Goal: Transaction & Acquisition: Purchase product/service

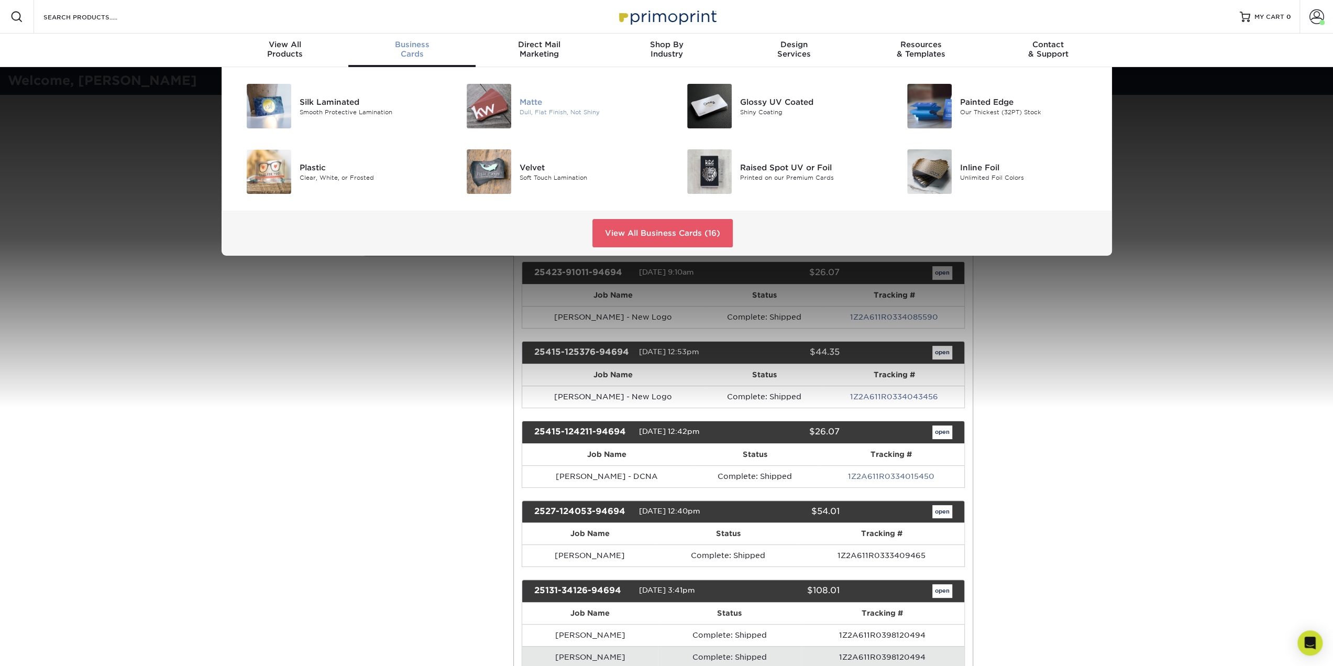
click at [529, 95] on div "[PERSON_NAME], Flat Finish, Not Shiny" at bounding box center [592, 106] width 147 height 45
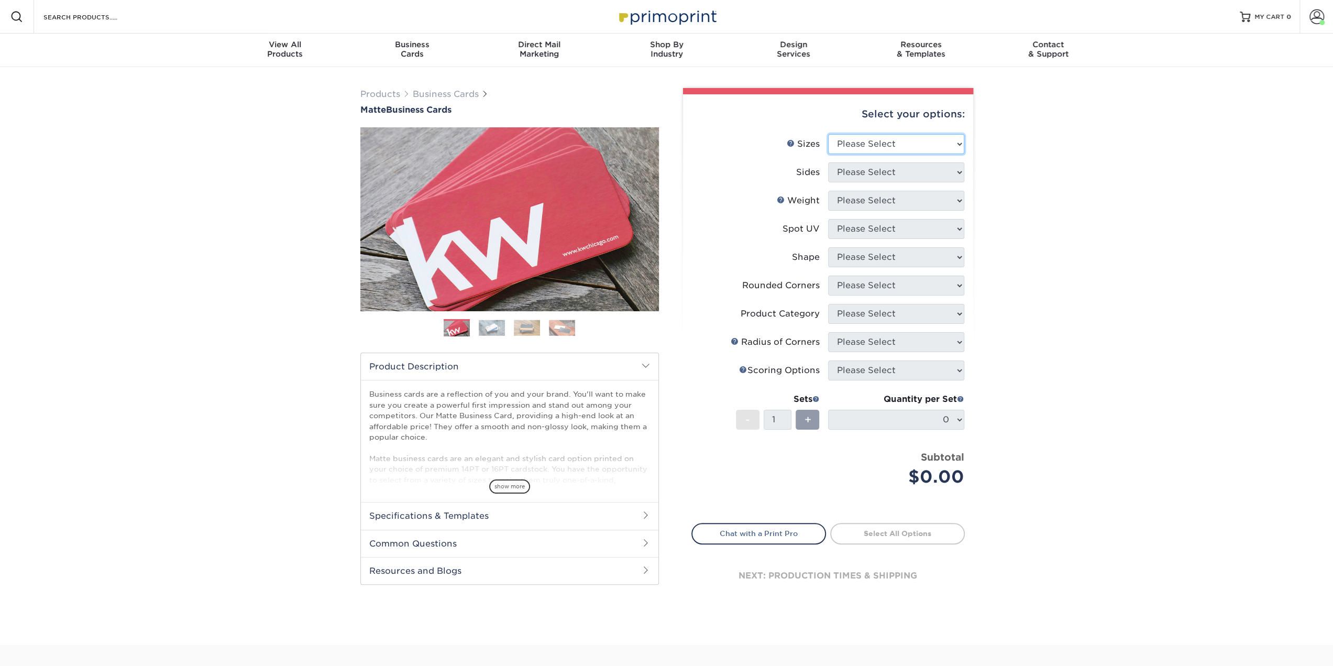
click at [870, 144] on select "Please Select 1.5" x 3.5" - Mini 1.75" x 3.5" - Mini 2" x 2" - Square 2" x 3" -…" at bounding box center [896, 144] width 136 height 20
select select "2.00x3.50"
click at [828, 134] on select "Please Select 1.5" x 3.5" - Mini 1.75" x 3.5" - Mini 2" x 2" - Square 2" x 3" -…" at bounding box center [896, 144] width 136 height 20
click at [872, 170] on select "Please Select Print Both Sides Print Front Only" at bounding box center [896, 172] width 136 height 20
select select "13abbda7-1d64-4f25-8bb2-c179b224825d"
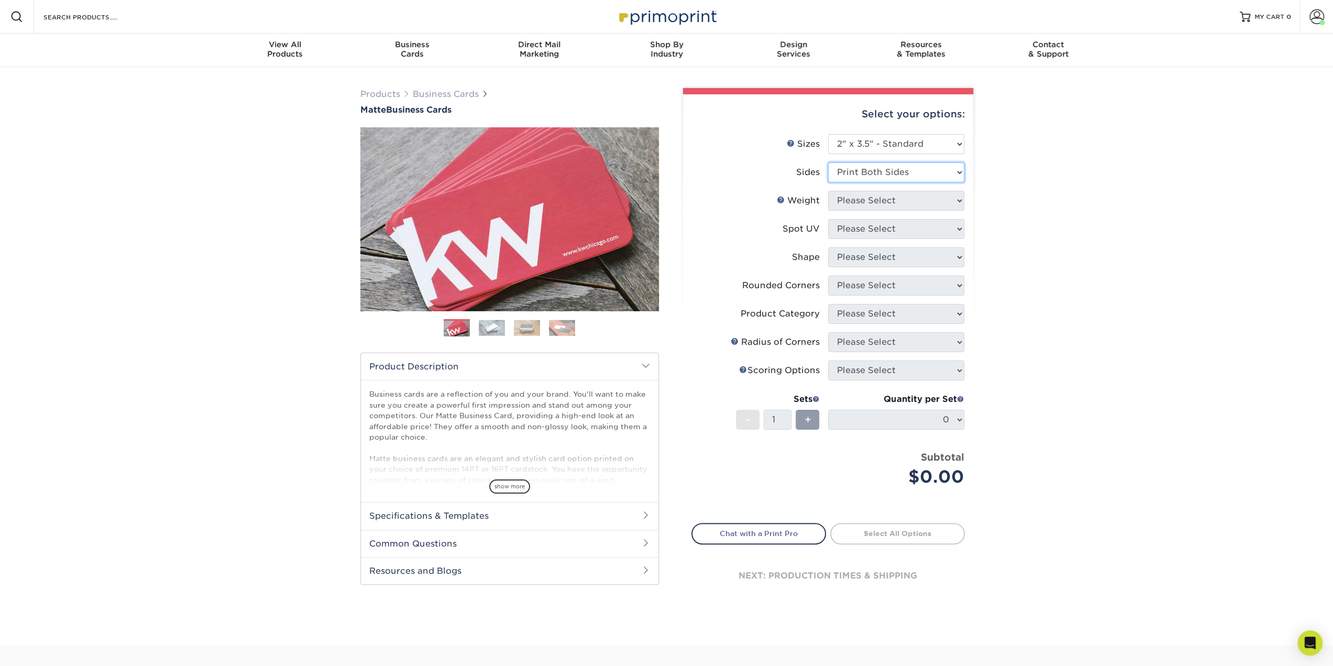
click at [828, 162] on select "Please Select Print Both Sides Print Front Only" at bounding box center [896, 172] width 136 height 20
click at [869, 200] on select "Please Select 16PT 14PT" at bounding box center [896, 201] width 136 height 20
select select "14PT"
click at [828, 191] on select "Please Select 16PT 14PT" at bounding box center [896, 201] width 136 height 20
click at [867, 225] on select at bounding box center [896, 229] width 136 height 20
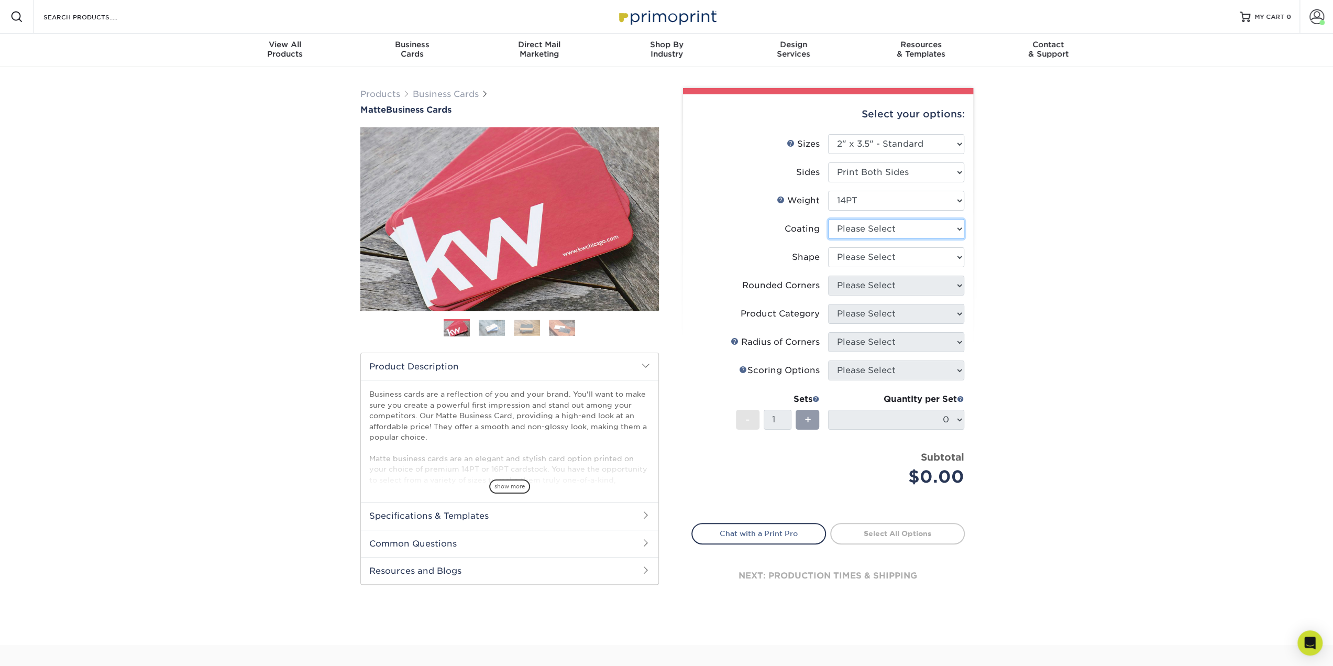
select select "121bb7b5-3b4d-429f-bd8d-bbf80e953313"
click at [828, 219] on select at bounding box center [896, 229] width 136 height 20
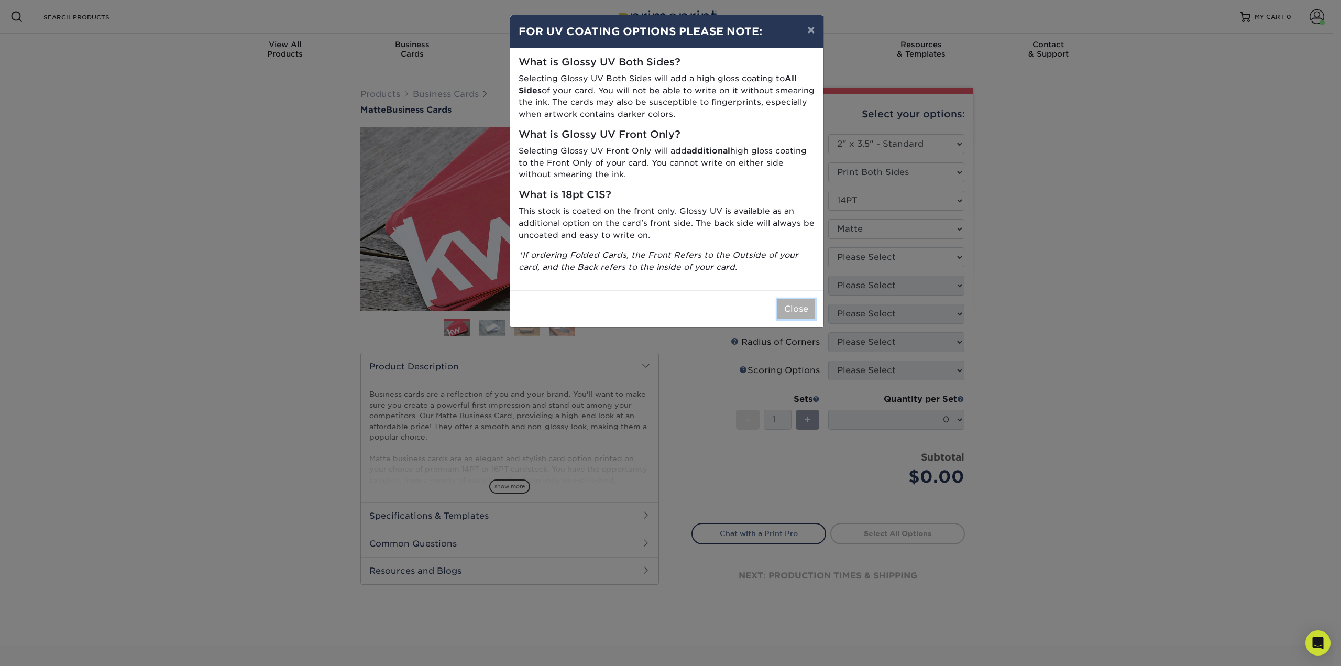
click at [798, 310] on button "Close" at bounding box center [796, 309] width 38 height 20
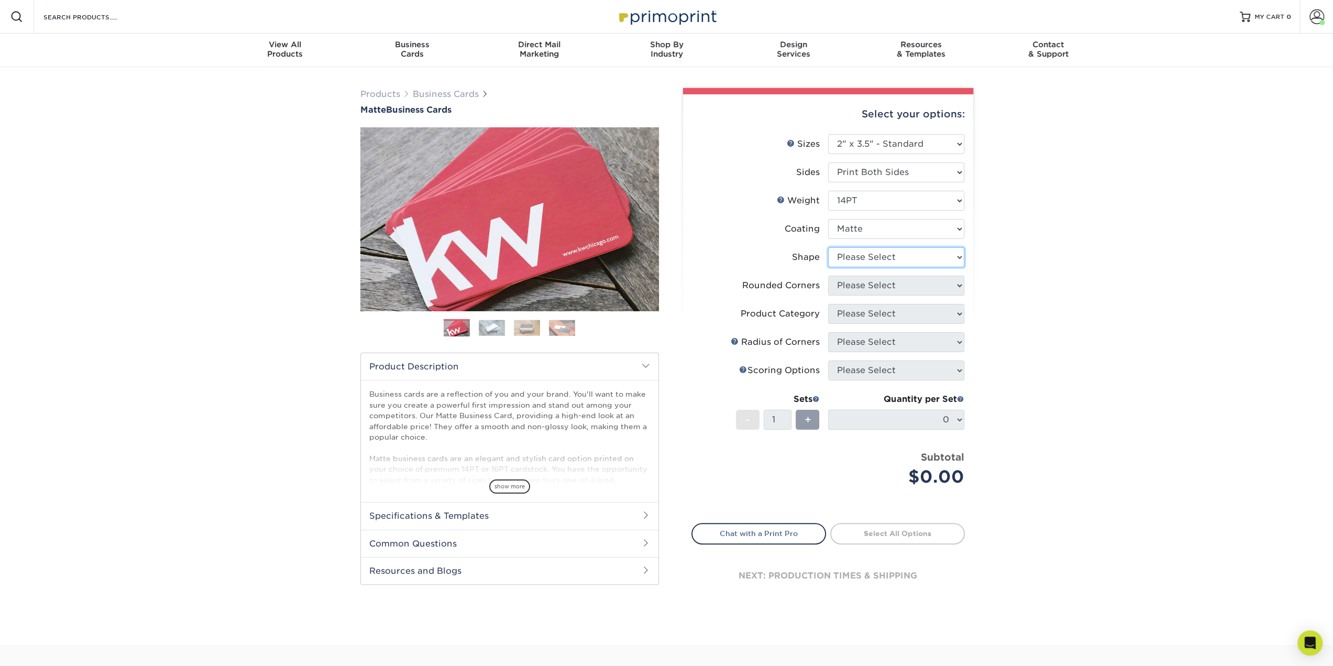
click at [877, 256] on select "Please Select Standard" at bounding box center [896, 257] width 136 height 20
select select "standard"
click at [828, 247] on select "Please Select Standard" at bounding box center [896, 257] width 136 height 20
click at [871, 283] on select "Please Select Yes - Round 2 Corners Yes - Round 4 Corners No" at bounding box center [896, 285] width 136 height 20
select select "0"
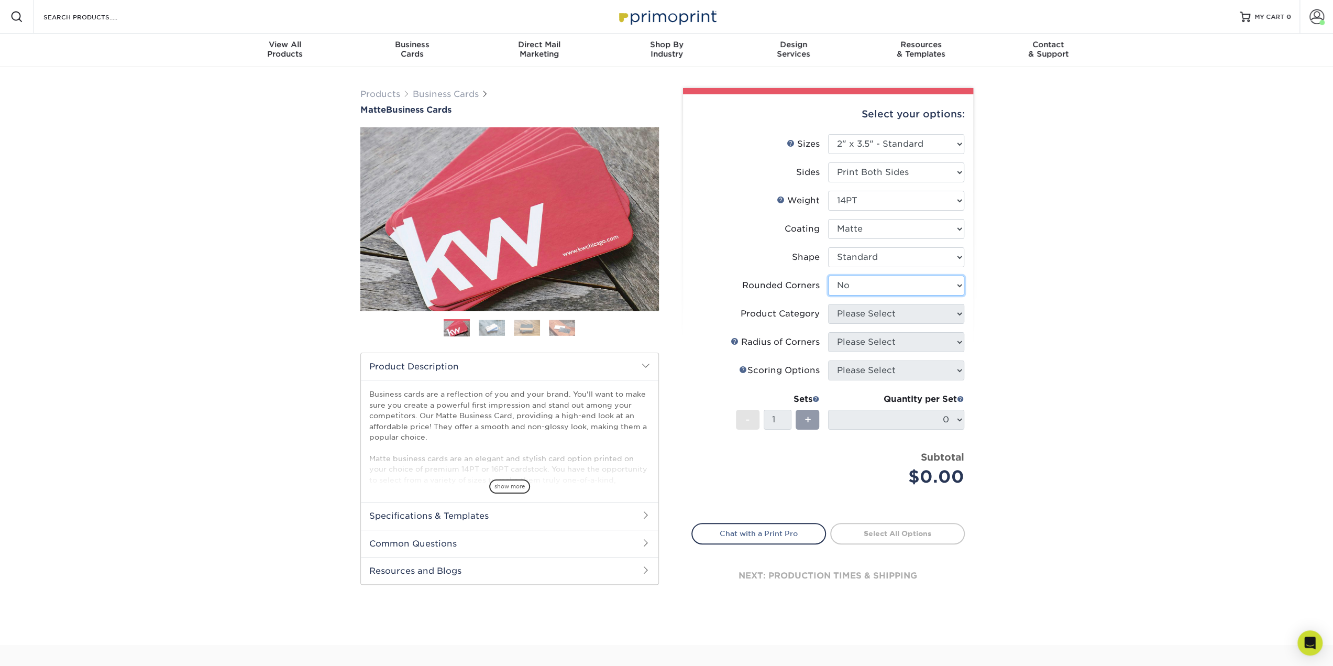
click at [828, 275] on select "Please Select Yes - Round 2 Corners Yes - Round 4 Corners No" at bounding box center [896, 285] width 136 height 20
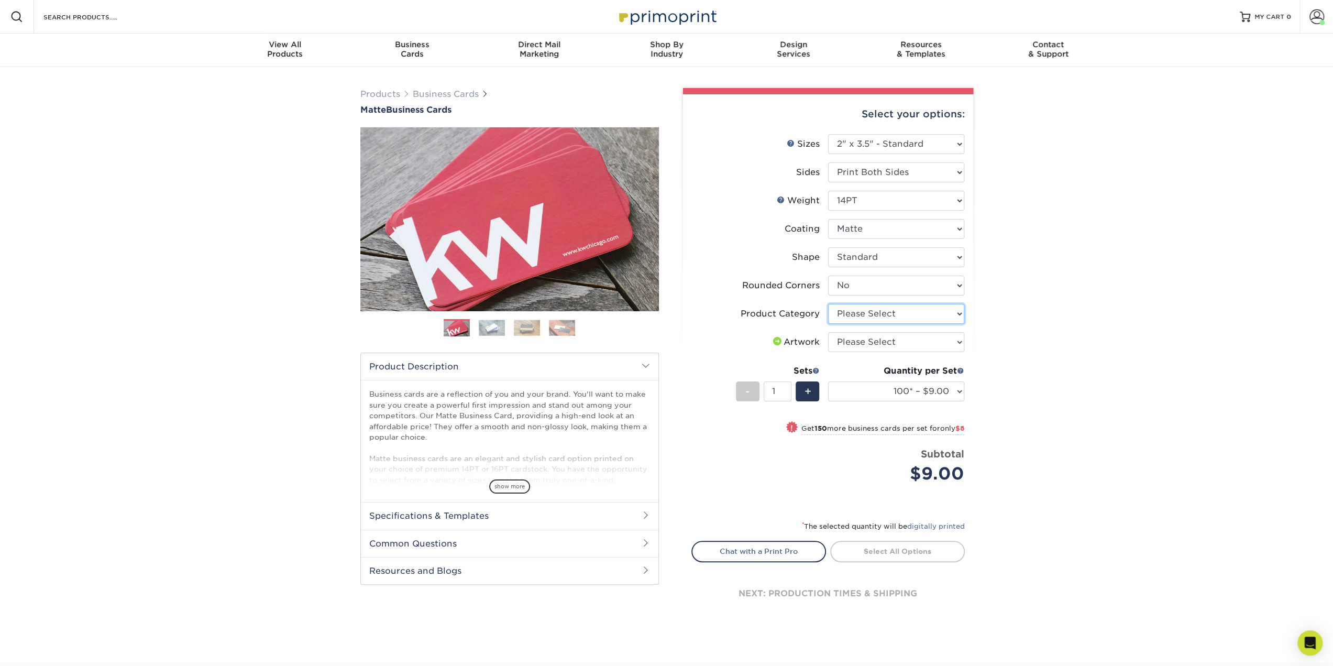
click at [859, 313] on select "Please Select Business Cards" at bounding box center [896, 314] width 136 height 20
select select "3b5148f1-0588-4f88-a218-97bcfdce65c1"
click at [828, 304] on select "Please Select Business Cards" at bounding box center [896, 314] width 136 height 20
click at [855, 341] on select "Please Select I will upload files I need a design - $100" at bounding box center [896, 342] width 136 height 20
select select "upload"
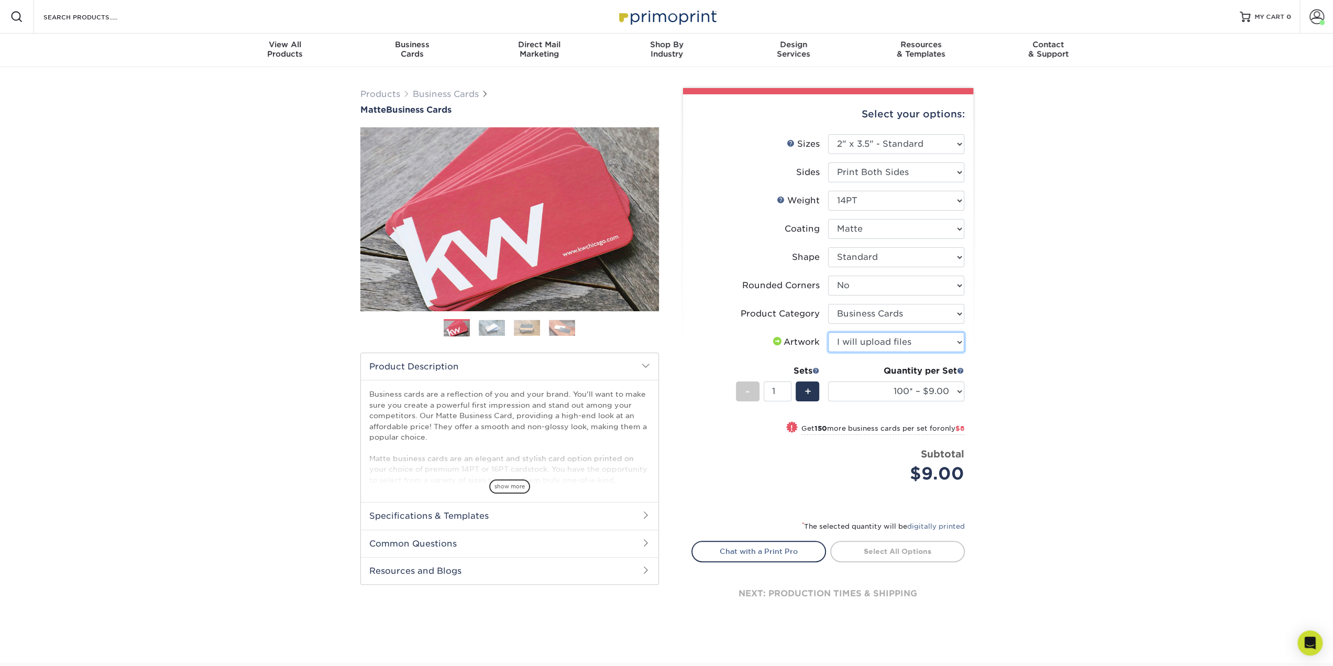
click at [828, 332] on select "Please Select I will upload files I need a design - $100" at bounding box center [896, 342] width 136 height 20
click at [926, 389] on select "100* – $9.00 250* – $17.00 500 – $33.00 1000 – $42.00 2500 – $75.00 5000 – $143…" at bounding box center [896, 391] width 136 height 20
select select "1000 – $42.00"
click at [828, 381] on select "100* – $9.00 250* – $17.00 500 – $33.00 1000 – $42.00 2500 – $75.00 5000 – $143…" at bounding box center [896, 391] width 136 height 20
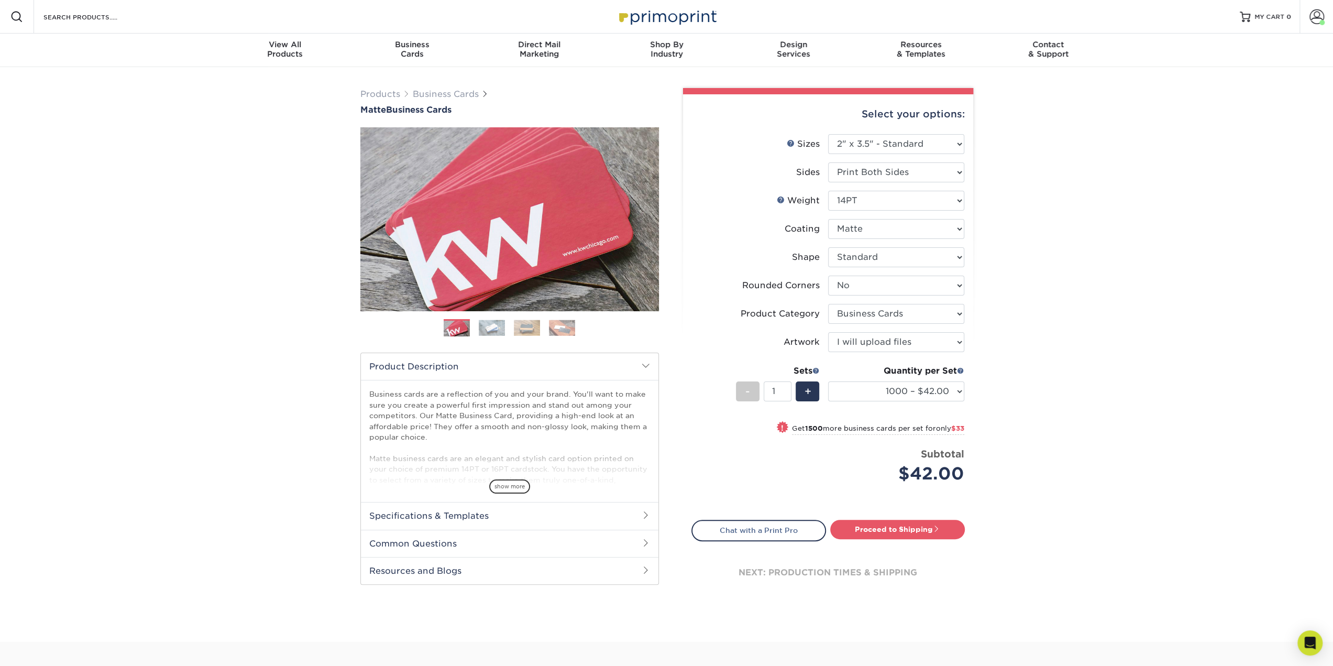
click at [1085, 376] on div "Products Business Cards Matte Business Cards Previous Next 100 $ 9" at bounding box center [666, 354] width 1333 height 574
click at [875, 530] on link "Proceed to Shipping" at bounding box center [897, 528] width 135 height 19
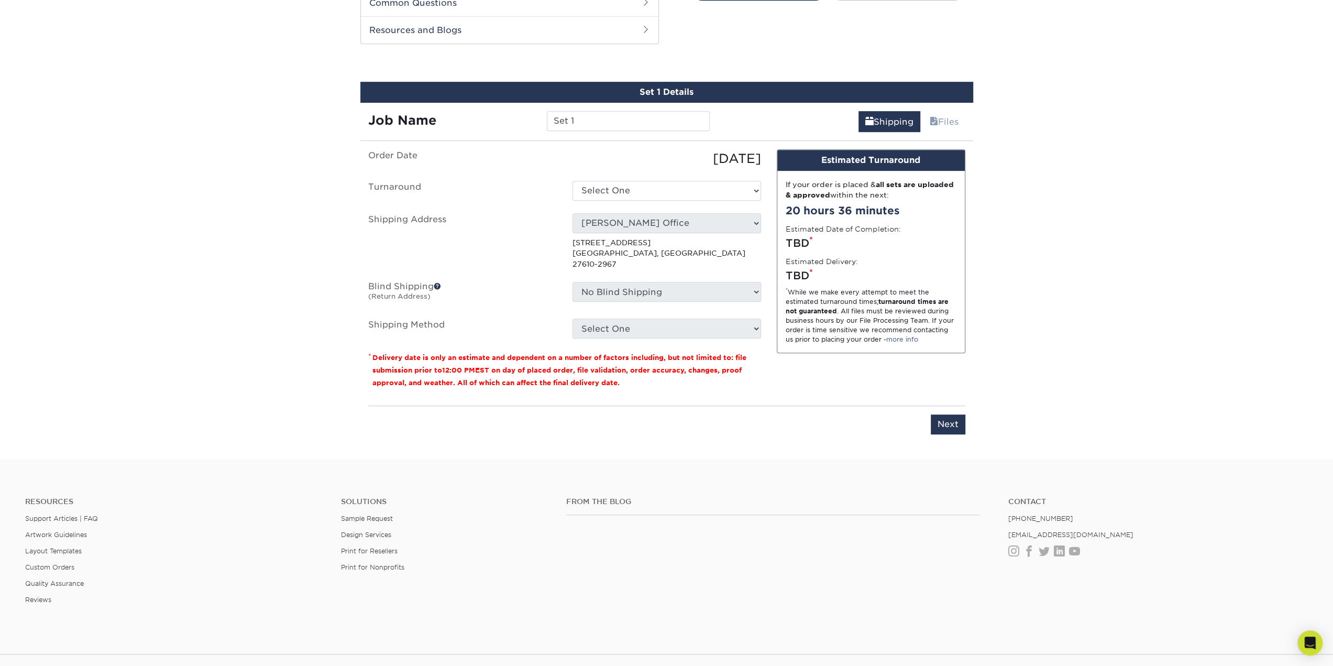
scroll to position [548, 0]
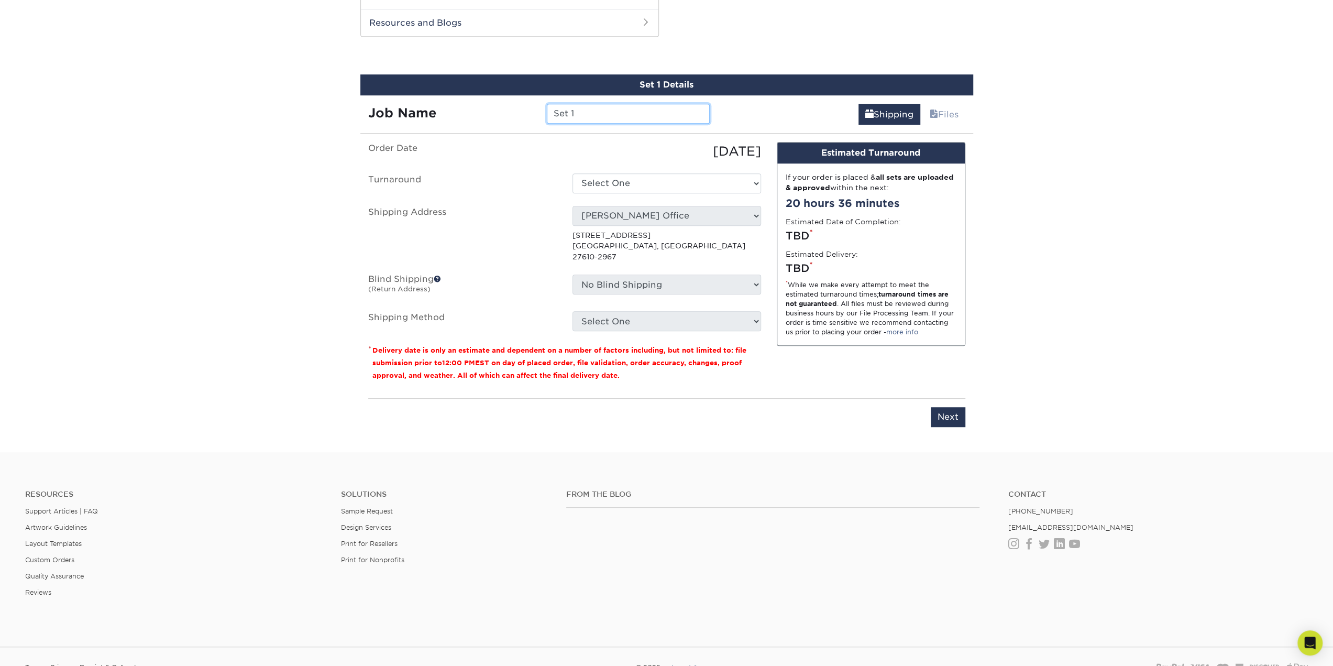
click at [571, 113] on input "Set 1" at bounding box center [628, 114] width 163 height 20
click at [590, 115] on input "Set 1" at bounding box center [628, 114] width 163 height 20
type input "Caleb Robinson - New Logo"
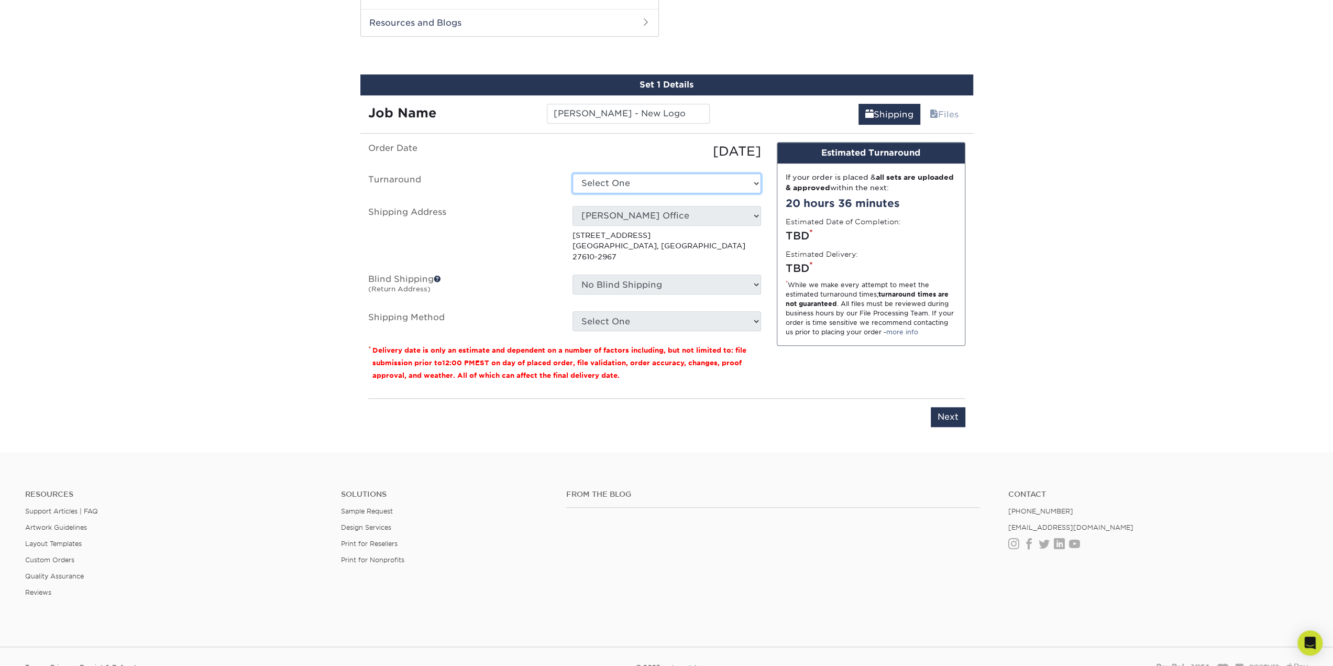
click at [644, 182] on select "Select One 2-4 Business Days 2 Day Next Business Day" at bounding box center [666, 183] width 189 height 20
select select "8efe7844-81fd-4a32-983f-b22b104fa3c9"
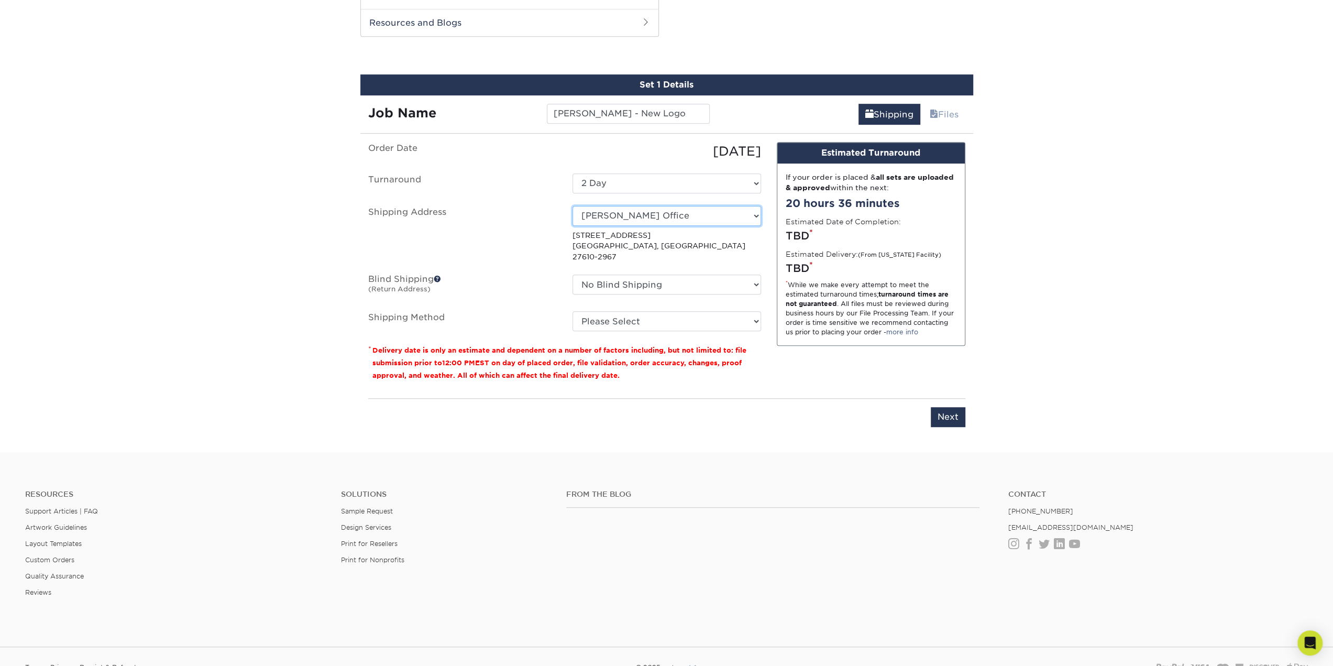
click at [667, 211] on select "Select One Augusta Brenda White - Home Caleb Robinson - Home Charleston Charlot…" at bounding box center [666, 216] width 189 height 20
select select "186085"
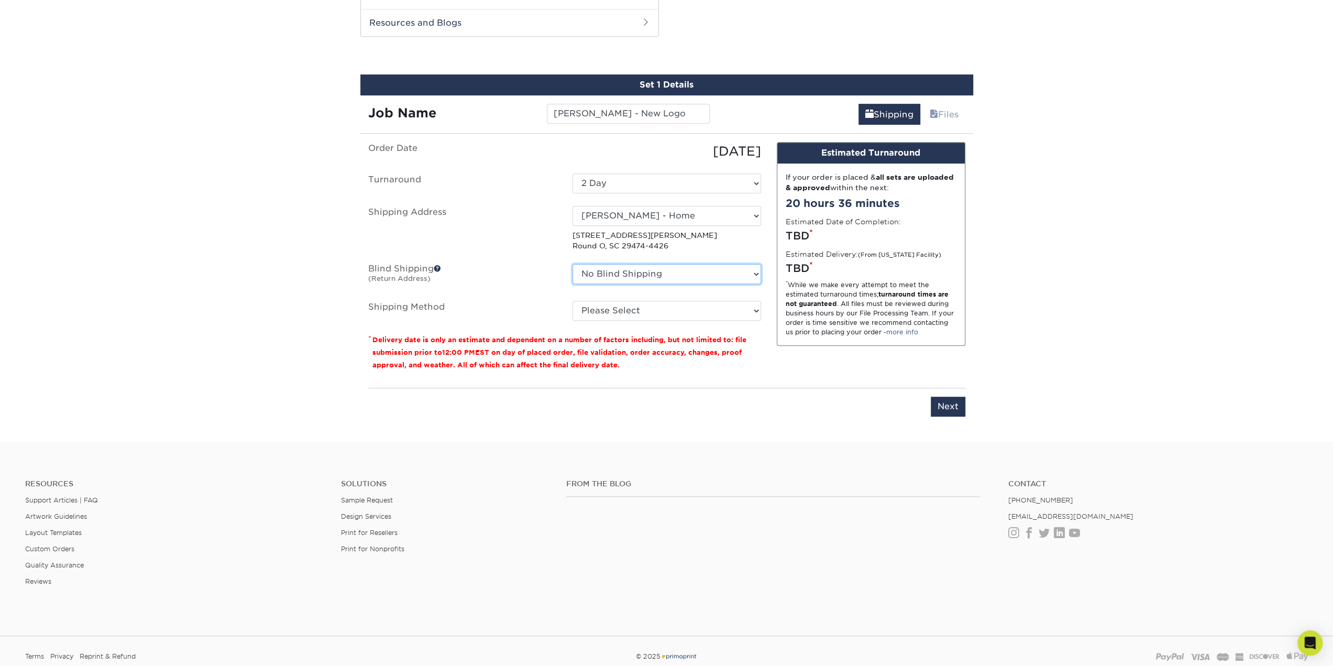
click at [630, 270] on select "No Blind Shipping Augusta Brenda White - Home Caleb Robinson - Home Charleston …" at bounding box center [666, 274] width 189 height 20
select select "144145"
click at [572, 264] on select "No Blind Shipping Augusta Brenda White - Home Caleb Robinson - Home Charleston …" at bounding box center [666, 274] width 189 height 20
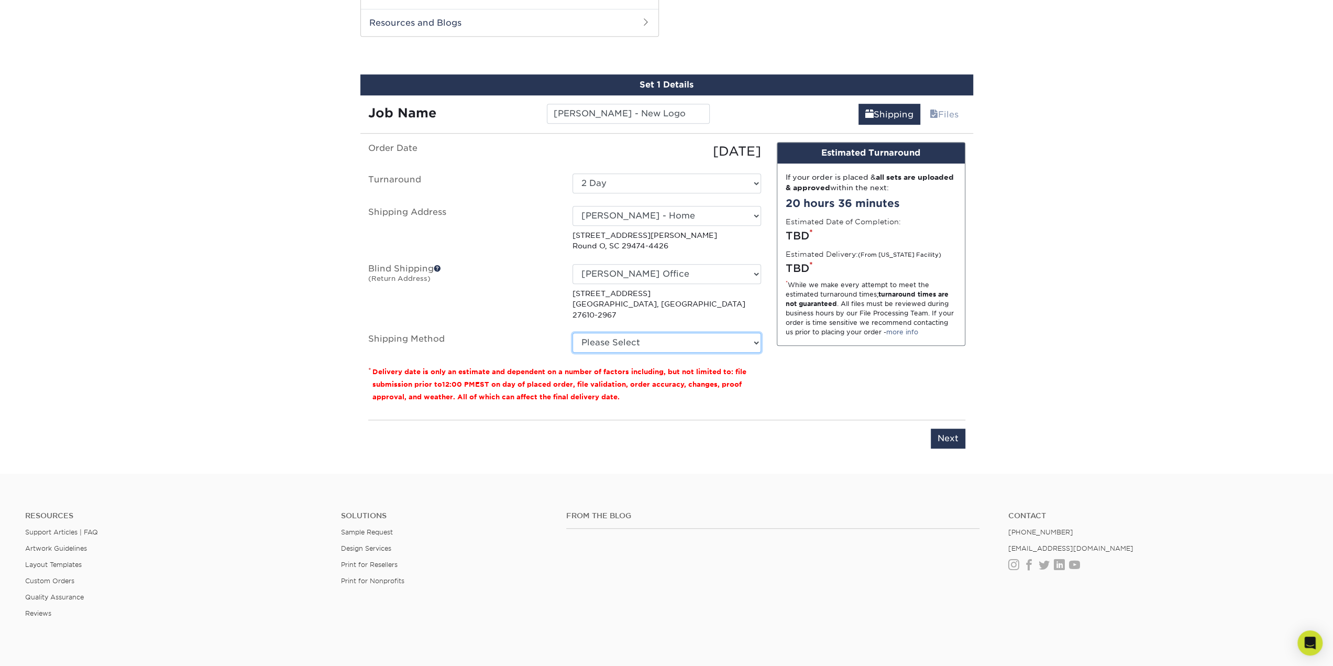
click at [616, 333] on select "Please Select Ground Shipping (+$8.96) 3 Day Shipping Service (+$26.70) 2 Day A…" at bounding box center [666, 343] width 189 height 20
select select "03"
click at [572, 333] on select "Please Select Ground Shipping (+$8.96) 3 Day Shipping Service (+$26.70) 2 Day A…" at bounding box center [666, 343] width 189 height 20
click at [952, 428] on input "Next" at bounding box center [948, 438] width 35 height 20
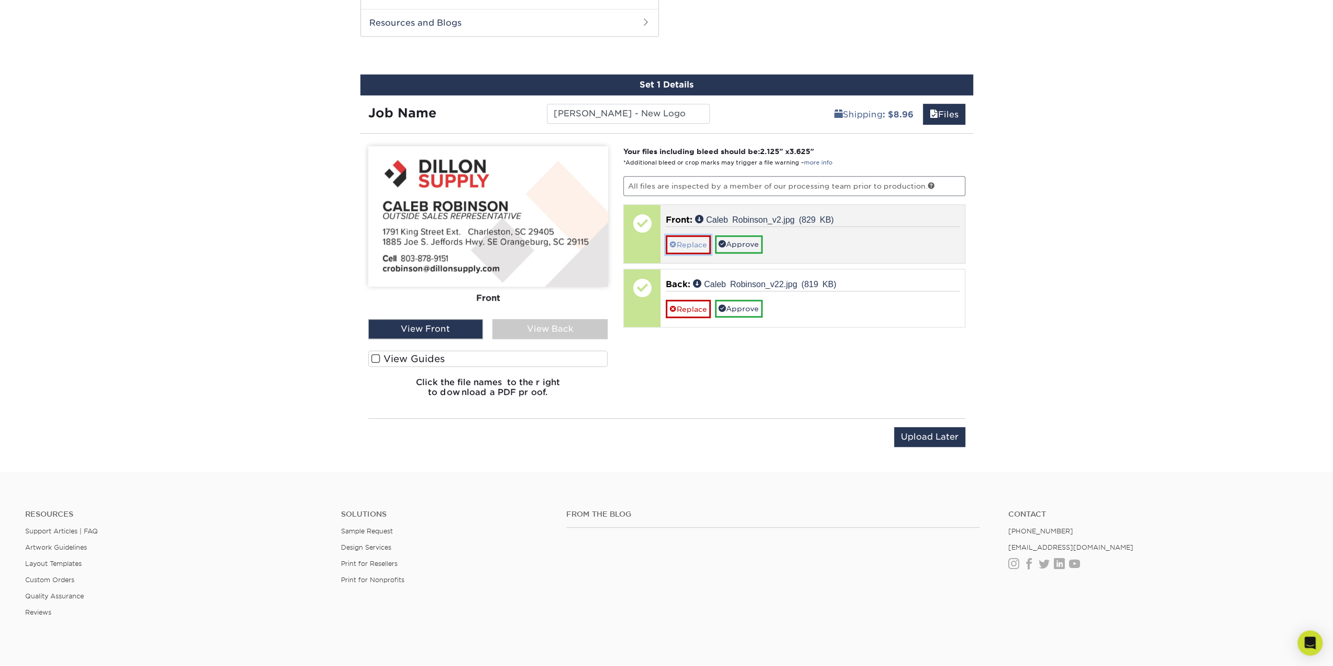
click at [688, 244] on link "Replace" at bounding box center [688, 244] width 45 height 18
click at [738, 240] on link "Approve" at bounding box center [739, 244] width 48 height 18
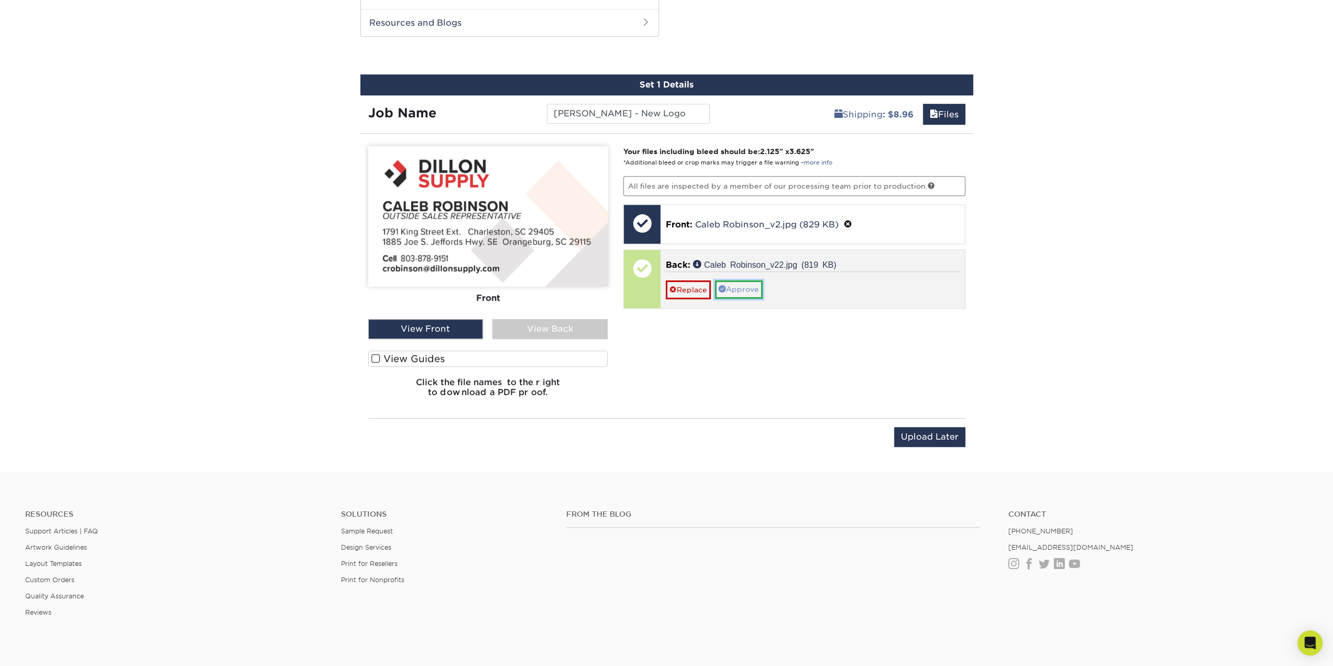
click at [744, 283] on link "Approve" at bounding box center [739, 289] width 48 height 18
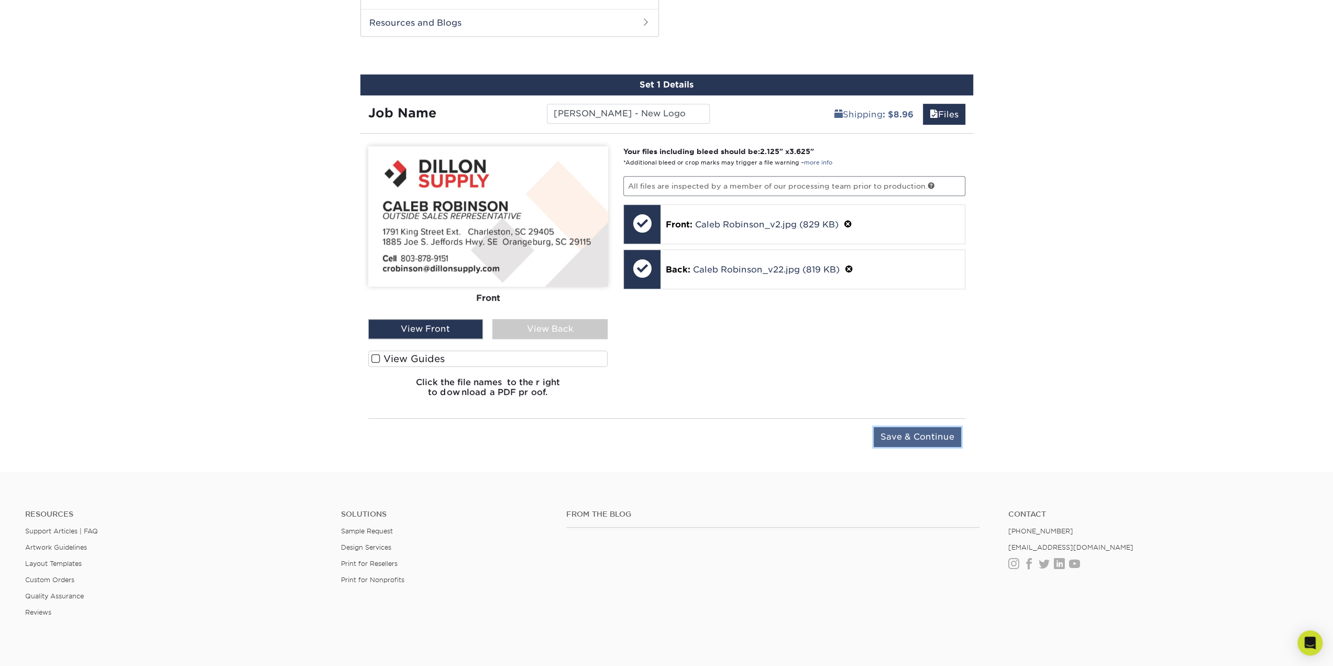
click at [919, 430] on input "Save & Continue" at bounding box center [917, 437] width 87 height 20
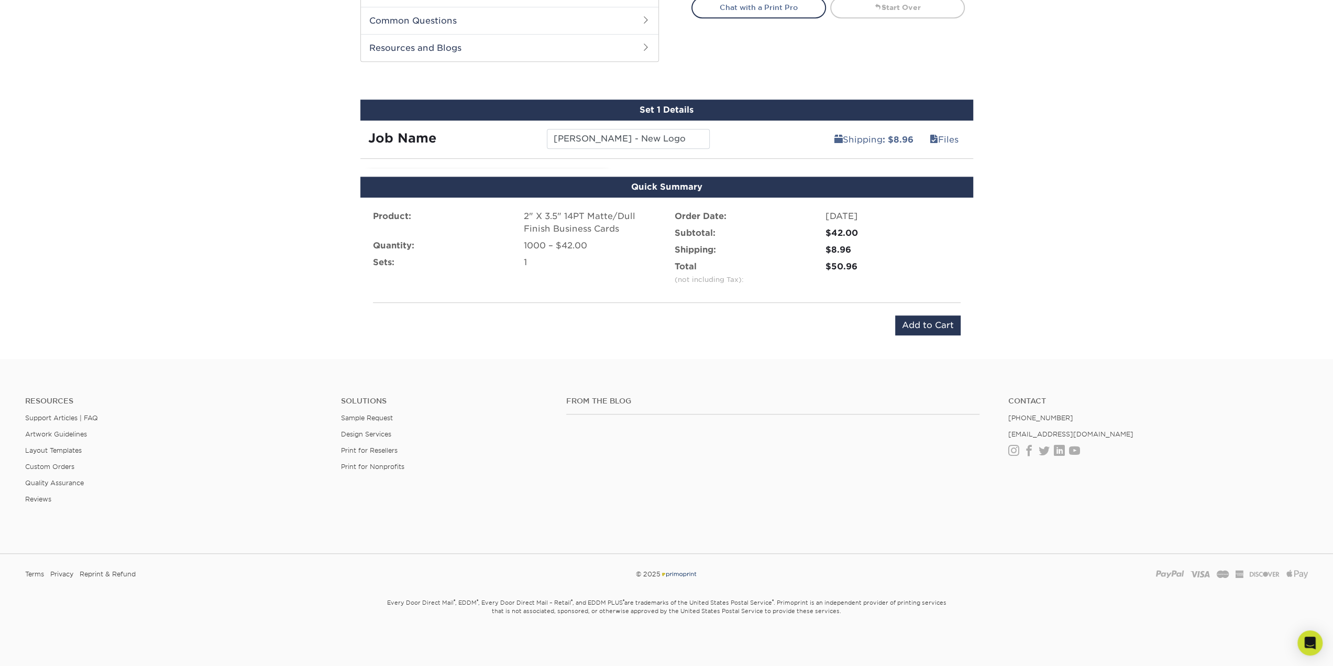
scroll to position [511, 0]
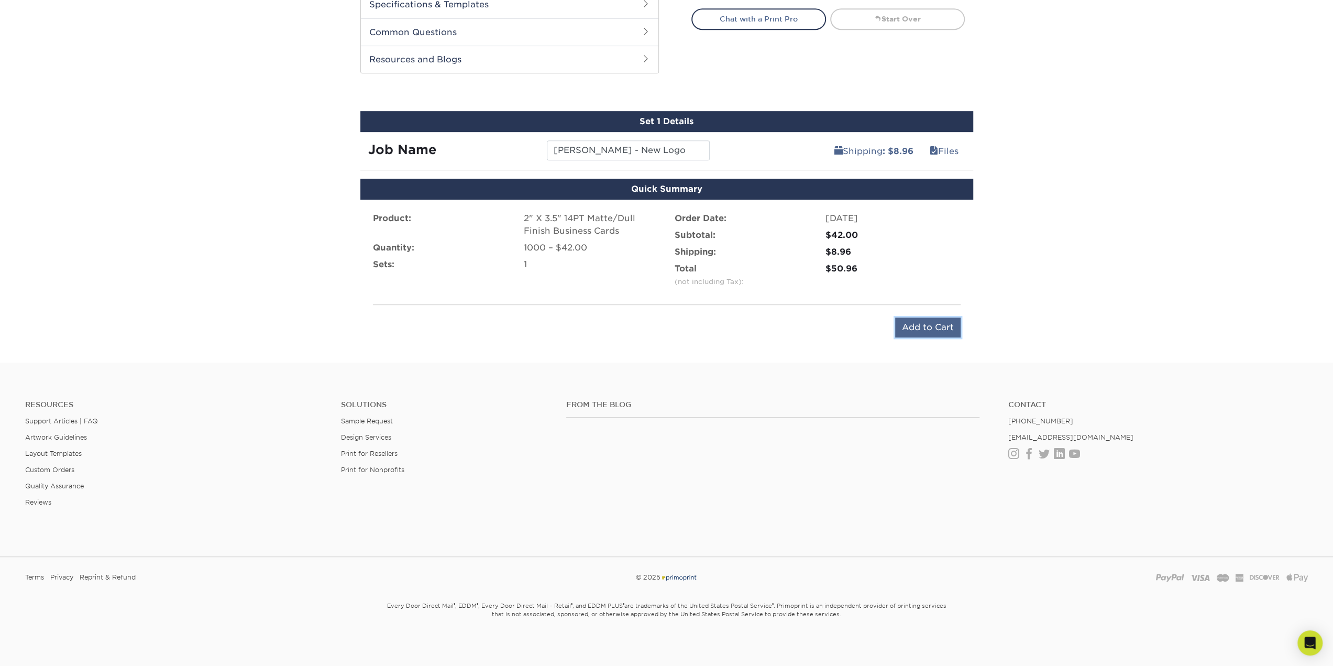
click at [946, 331] on input "Add to Cart" at bounding box center [927, 327] width 65 height 20
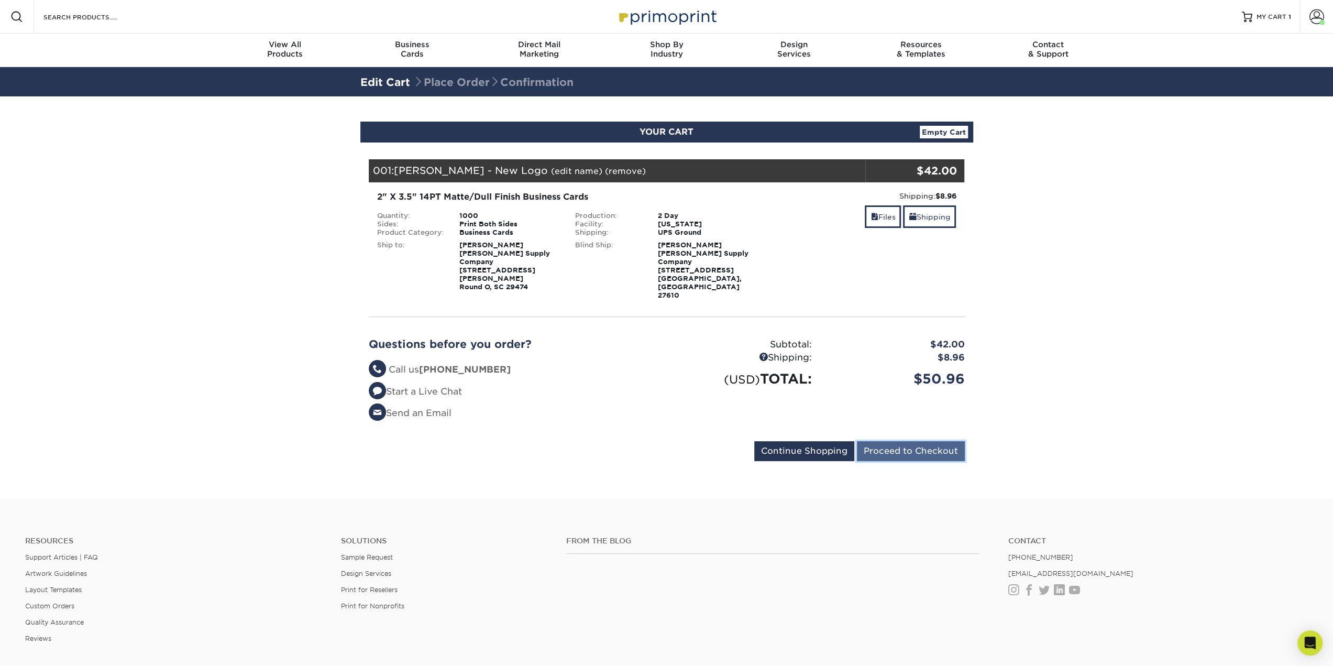
click at [913, 441] on input "Proceed to Checkout" at bounding box center [911, 451] width 108 height 20
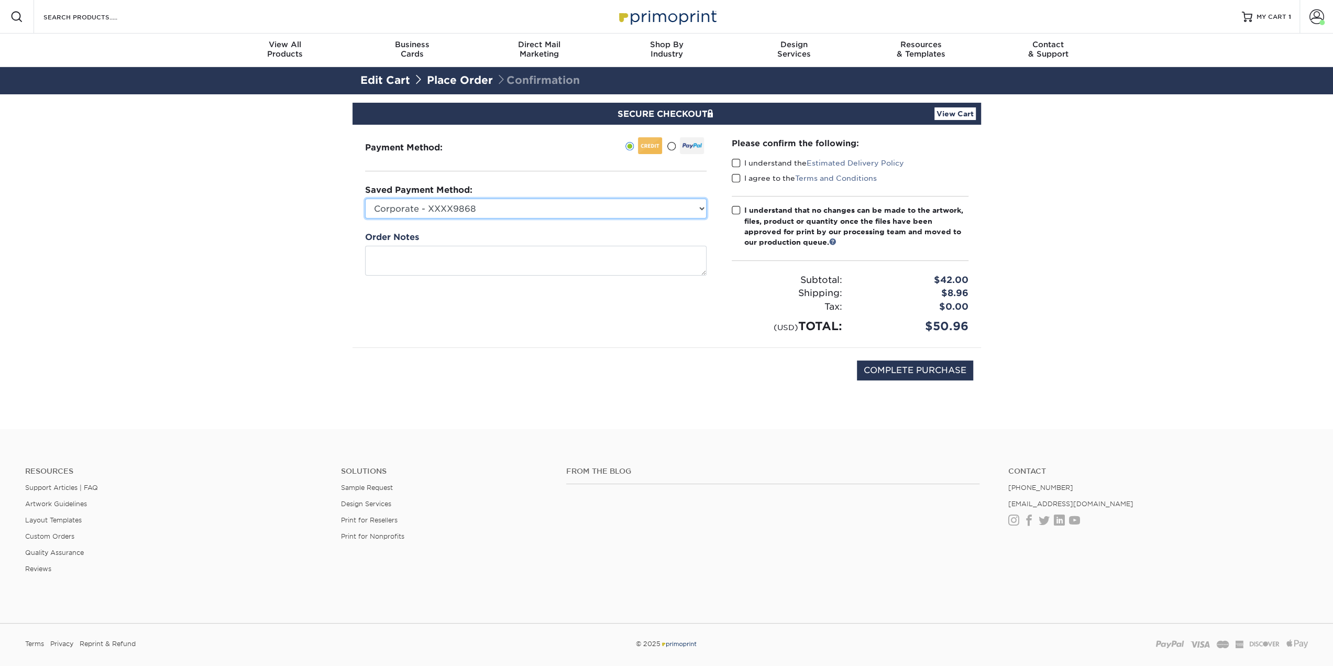
click at [498, 206] on select "Corporate - XXXX9868 New Credit Card" at bounding box center [535, 208] width 341 height 20
click at [508, 209] on select "Corporate - XXXX9868 New Credit Card" at bounding box center [535, 208] width 341 height 20
click at [735, 162] on span at bounding box center [736, 163] width 9 height 10
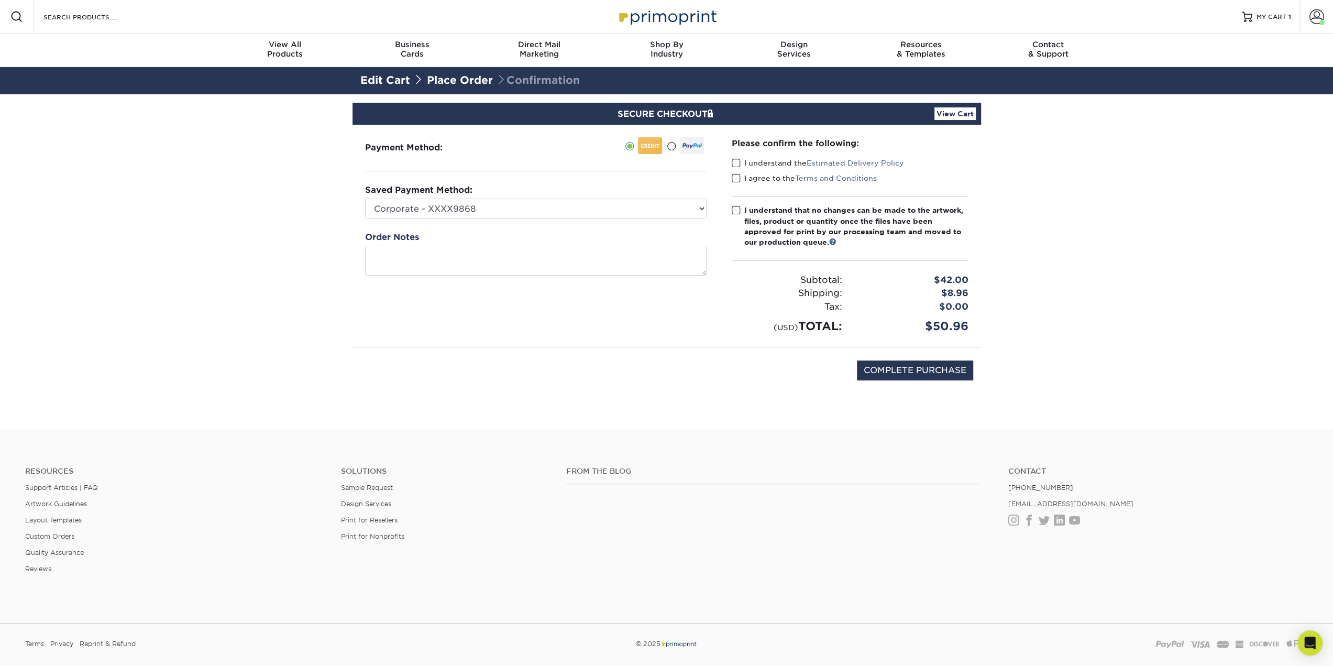
click at [0, 0] on input "I understand the Estimated Delivery Policy" at bounding box center [0, 0] width 0 height 0
click at [733, 173] on span at bounding box center [736, 178] width 9 height 10
click at [0, 0] on input "I agree to the Terms and Conditions" at bounding box center [0, 0] width 0 height 0
click at [735, 211] on span at bounding box center [736, 210] width 9 height 10
click at [0, 0] on input "I understand that no changes can be made to the artwork, files, product or quan…" at bounding box center [0, 0] width 0 height 0
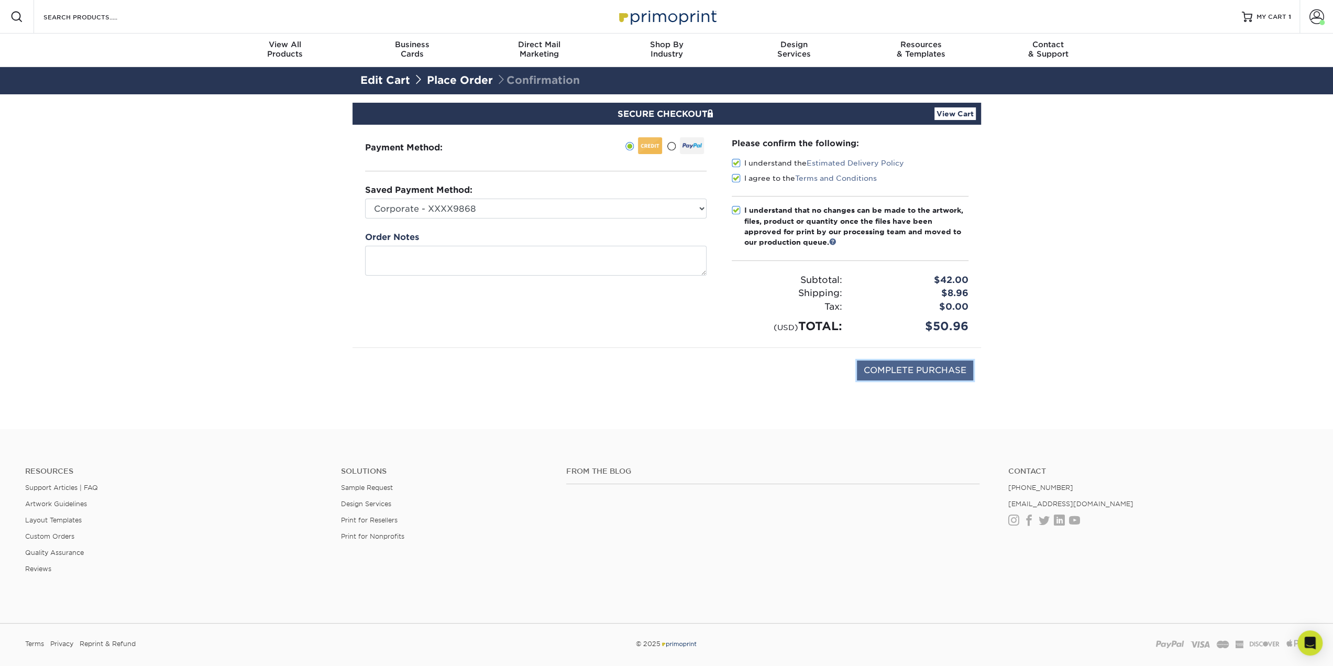
click at [916, 371] on input "COMPLETE PURCHASE" at bounding box center [915, 370] width 116 height 20
type input "PROCESSING, PLEASE WAIT..."
